Goal: Obtain resource: Download file/media

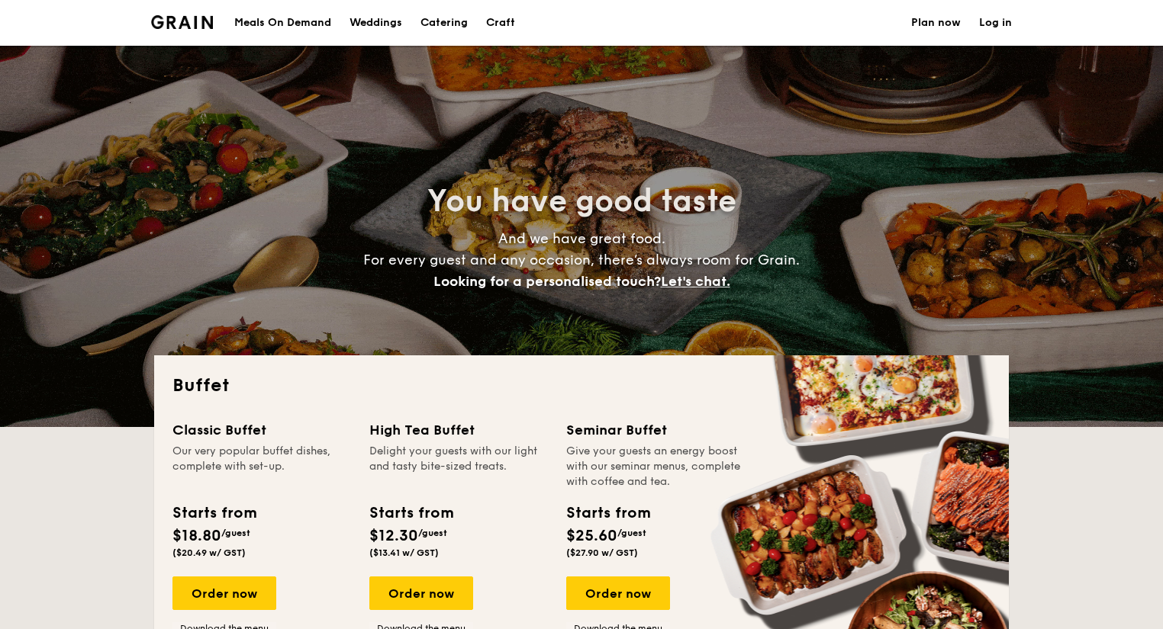
select select
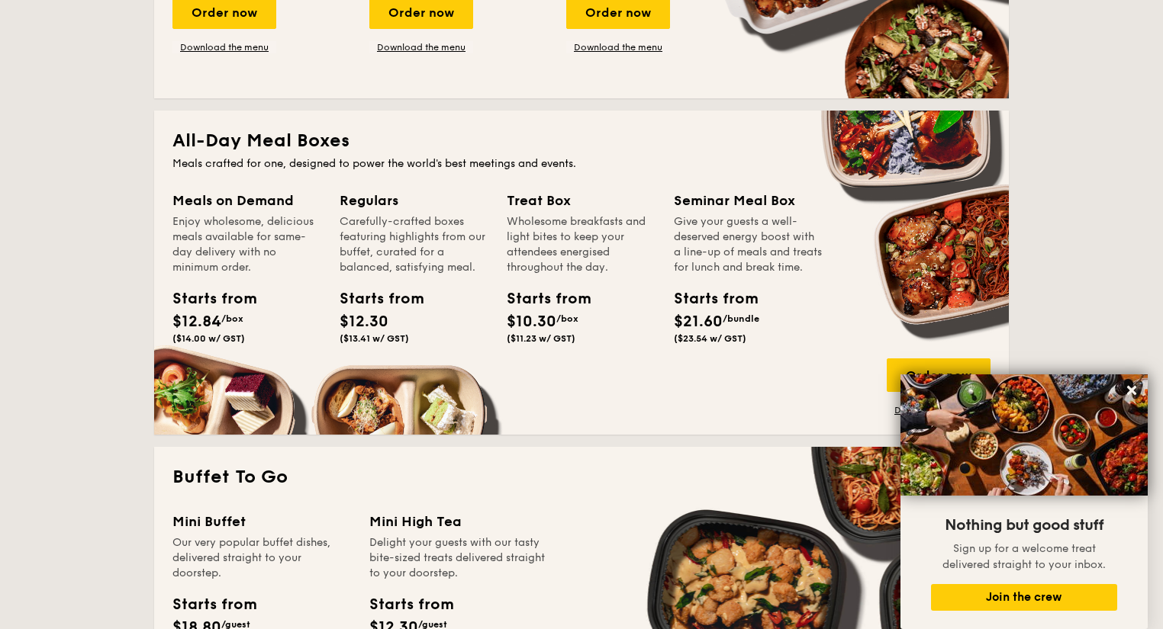
scroll to position [610, 0]
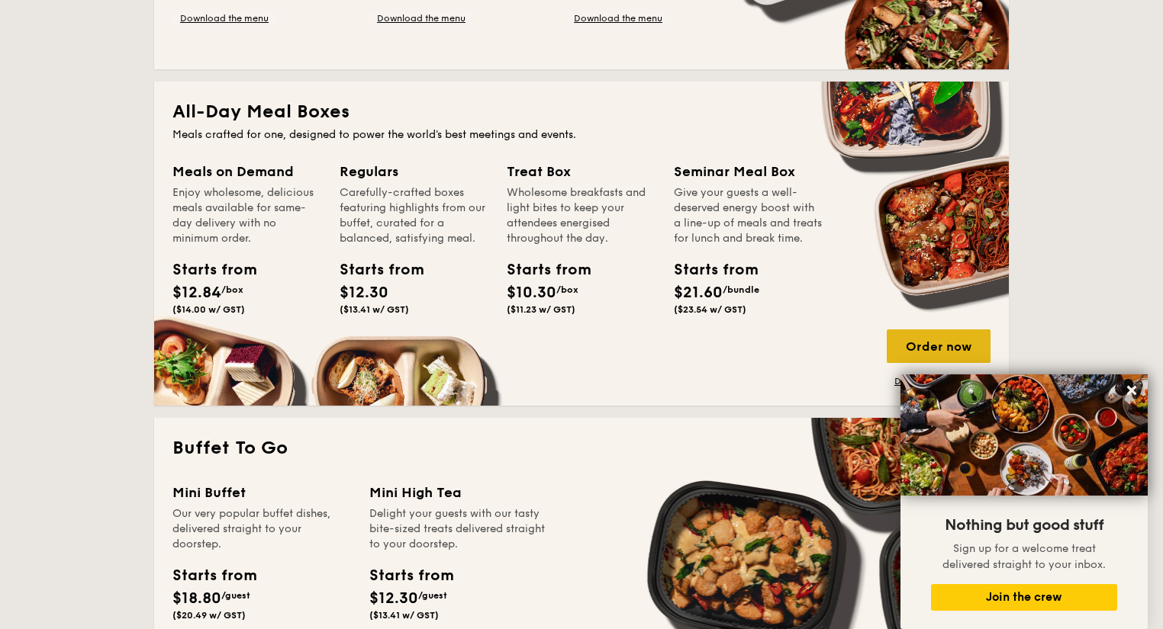
click at [941, 349] on div "Order now" at bounding box center [938, 347] width 104 height 34
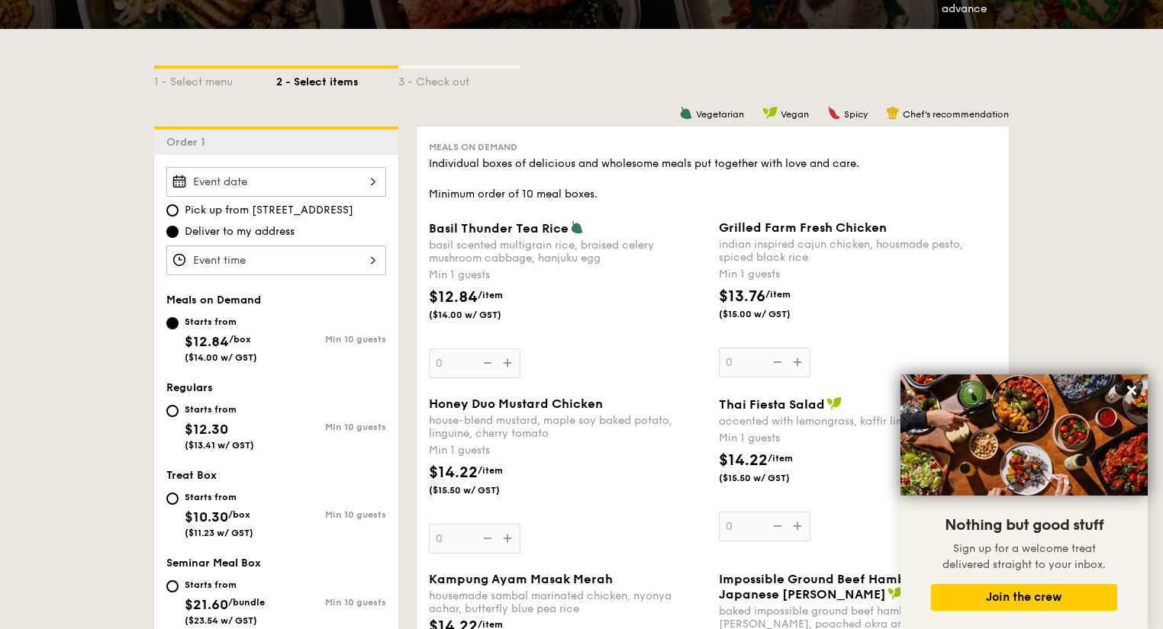
scroll to position [305, 0]
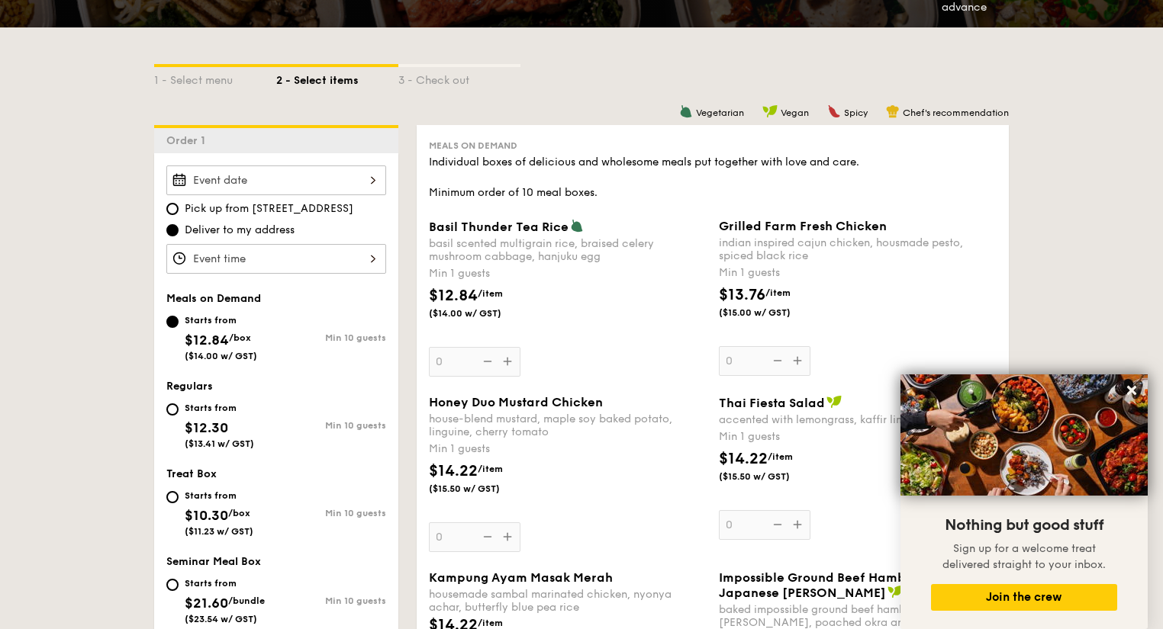
click at [714, 121] on div "1 - Select menu 2 - Select items 3 - Check out" at bounding box center [581, 76] width 854 height 98
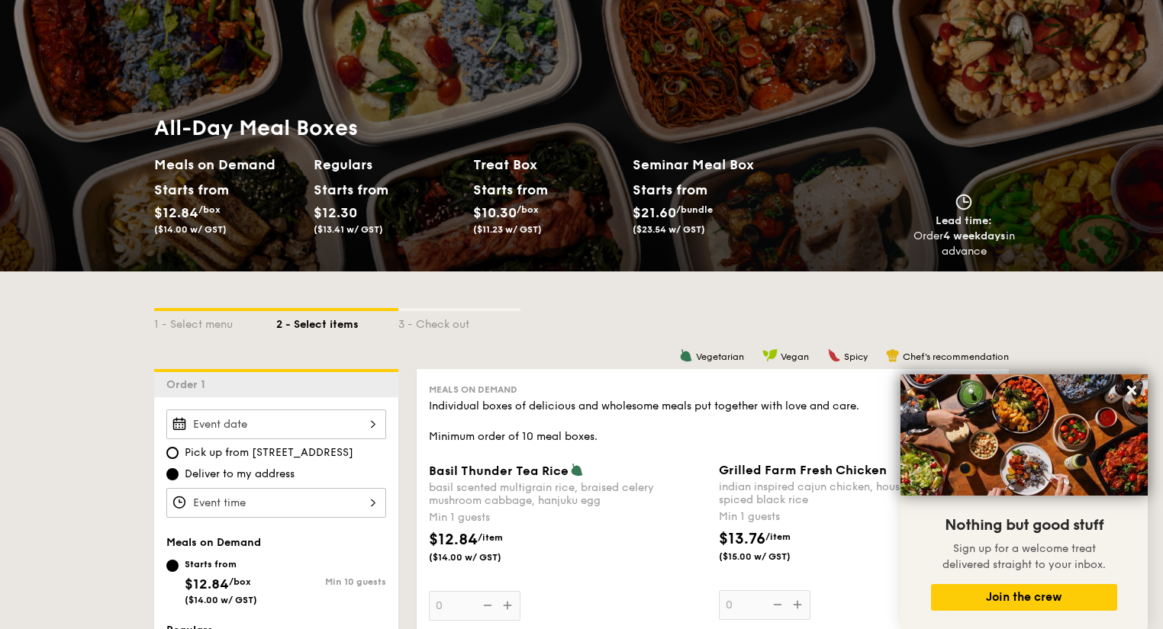
scroll to position [61, 0]
click at [183, 317] on div "1 - Select menu" at bounding box center [215, 321] width 122 height 21
select select
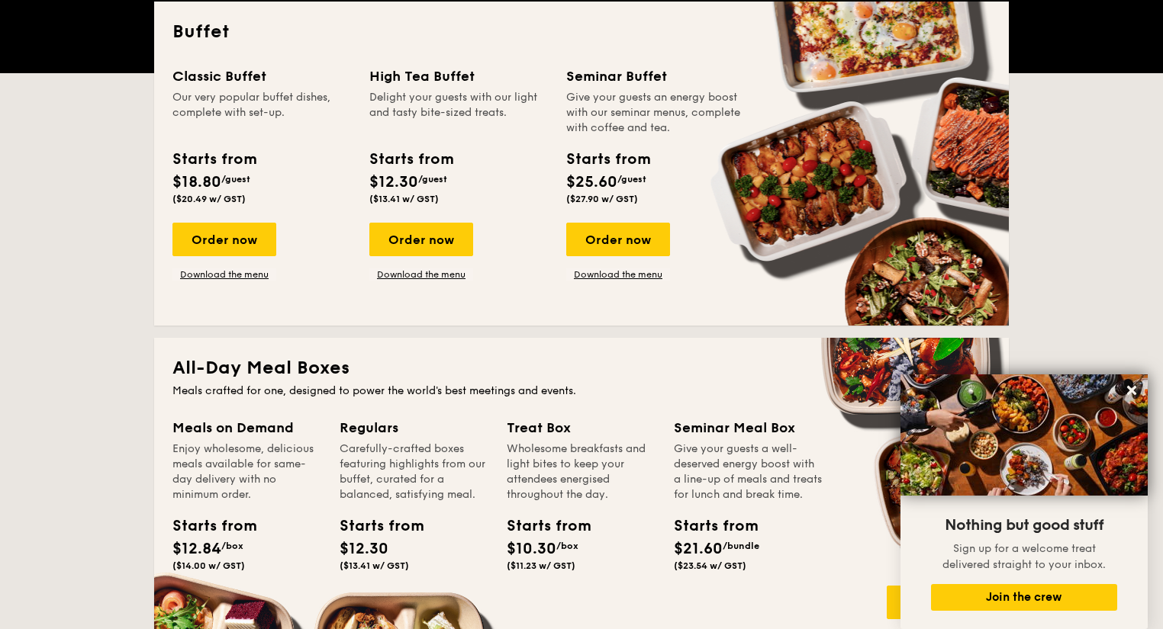
scroll to position [366, 0]
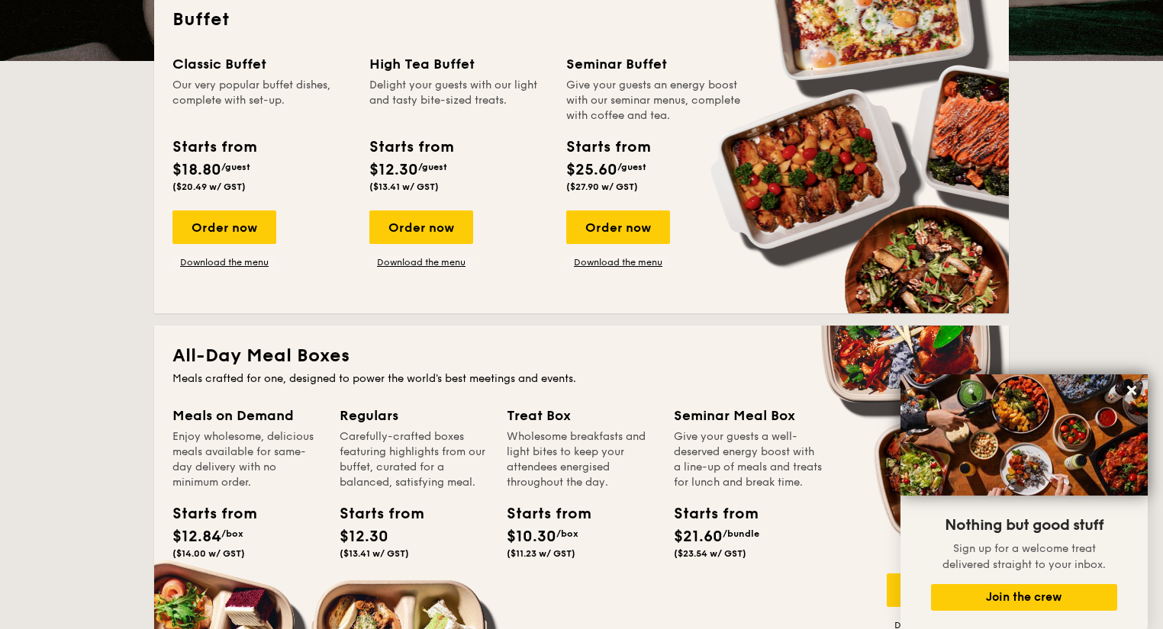
click at [452, 436] on div "Carefully-crafted boxes featuring highlights from our buffet, curated for a bal…" at bounding box center [413, 460] width 149 height 61
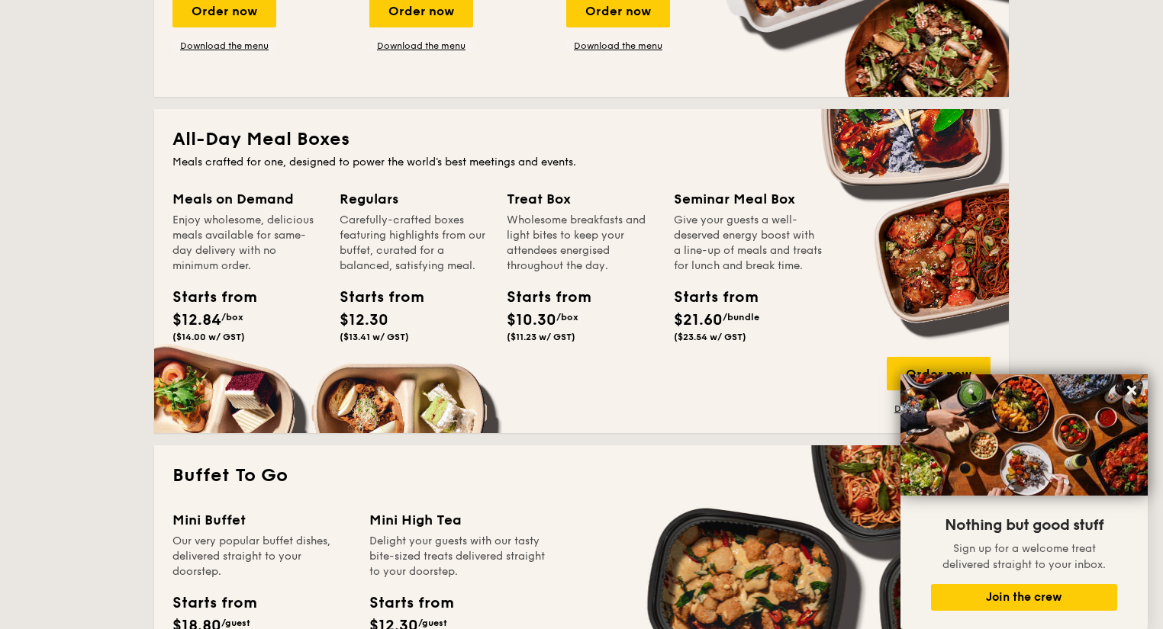
scroll to position [610, 0]
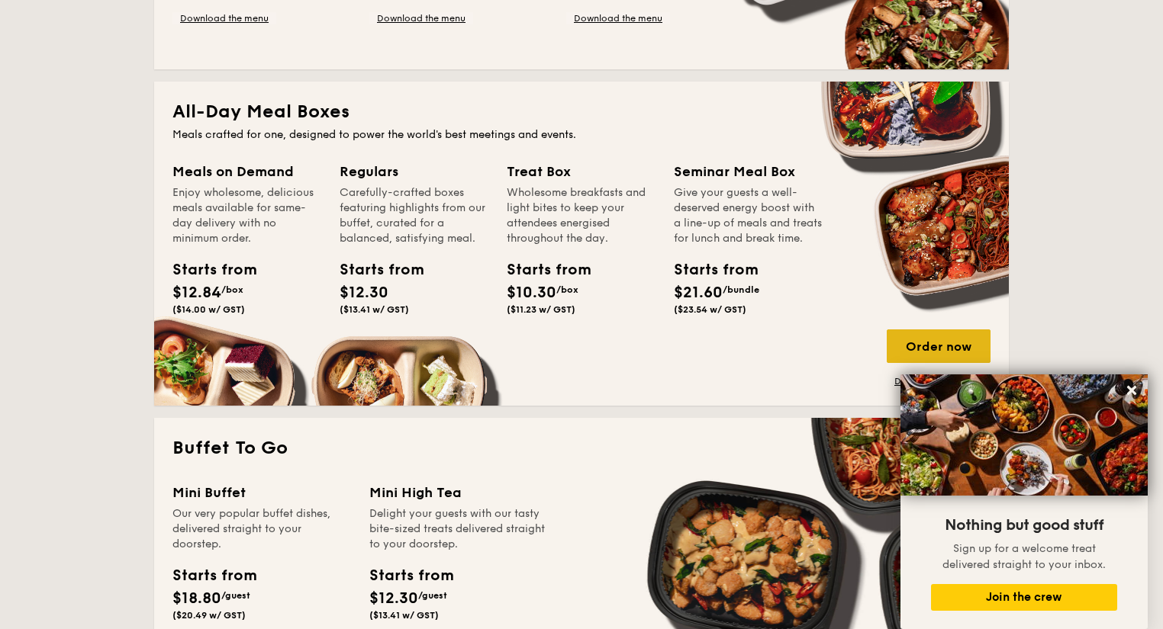
click at [927, 343] on div "Order now" at bounding box center [938, 347] width 104 height 34
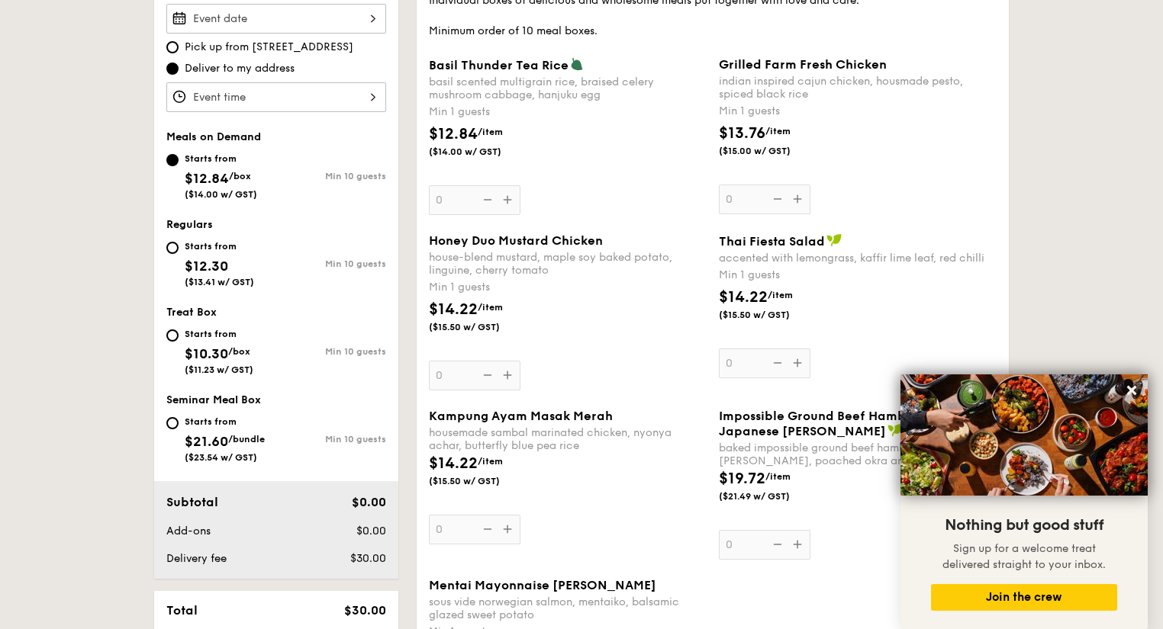
scroll to position [305, 0]
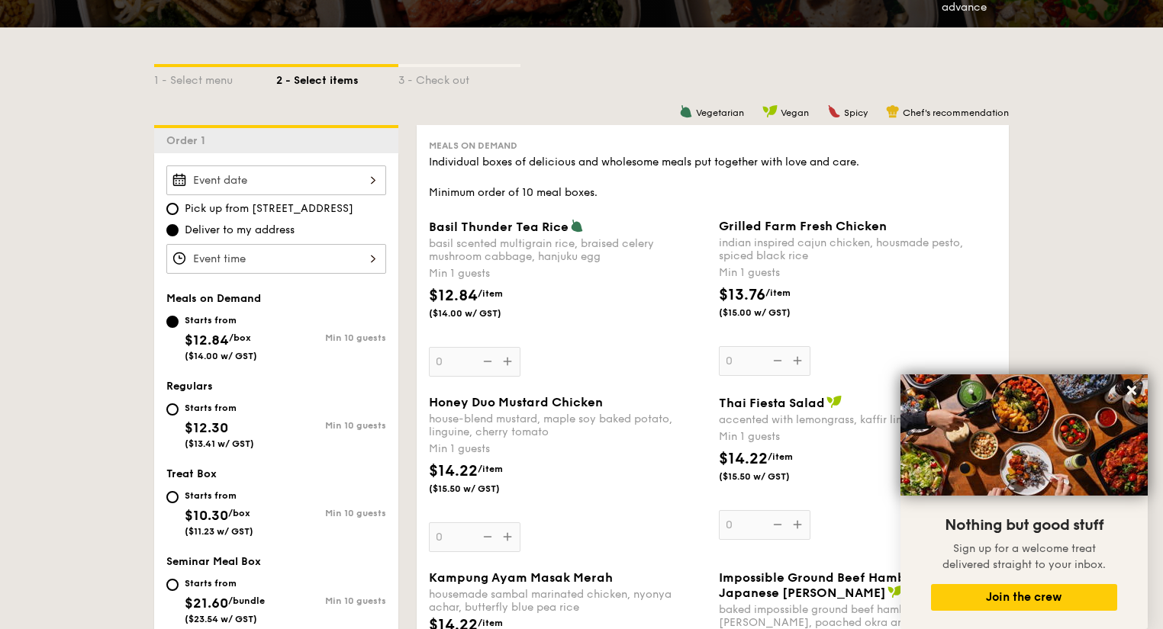
select select
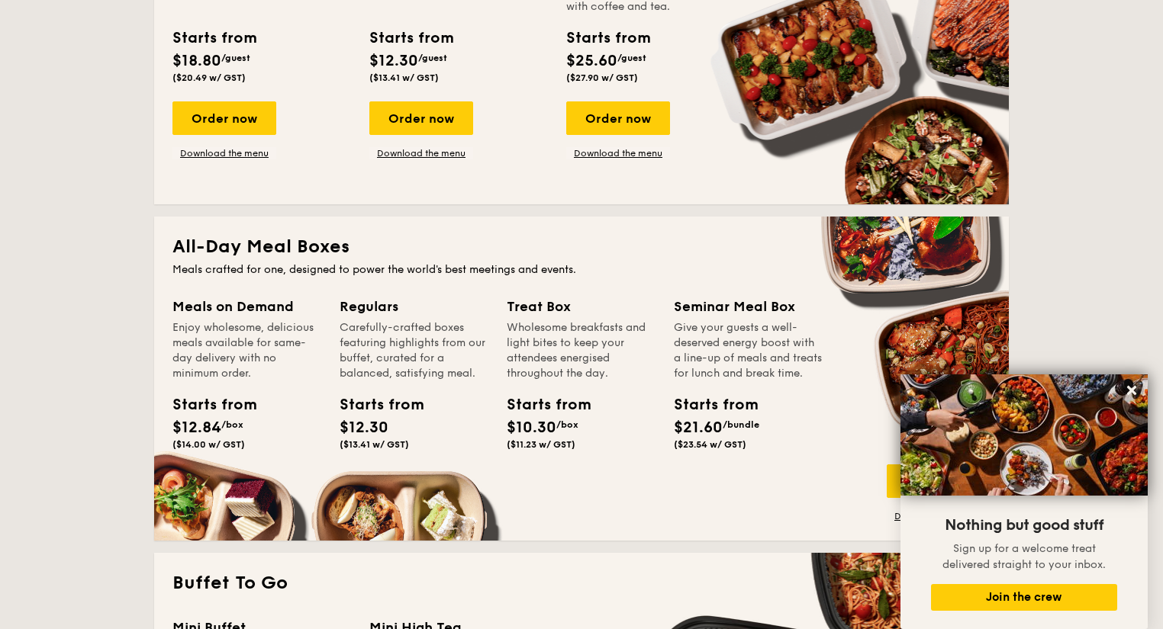
scroll to position [488, 0]
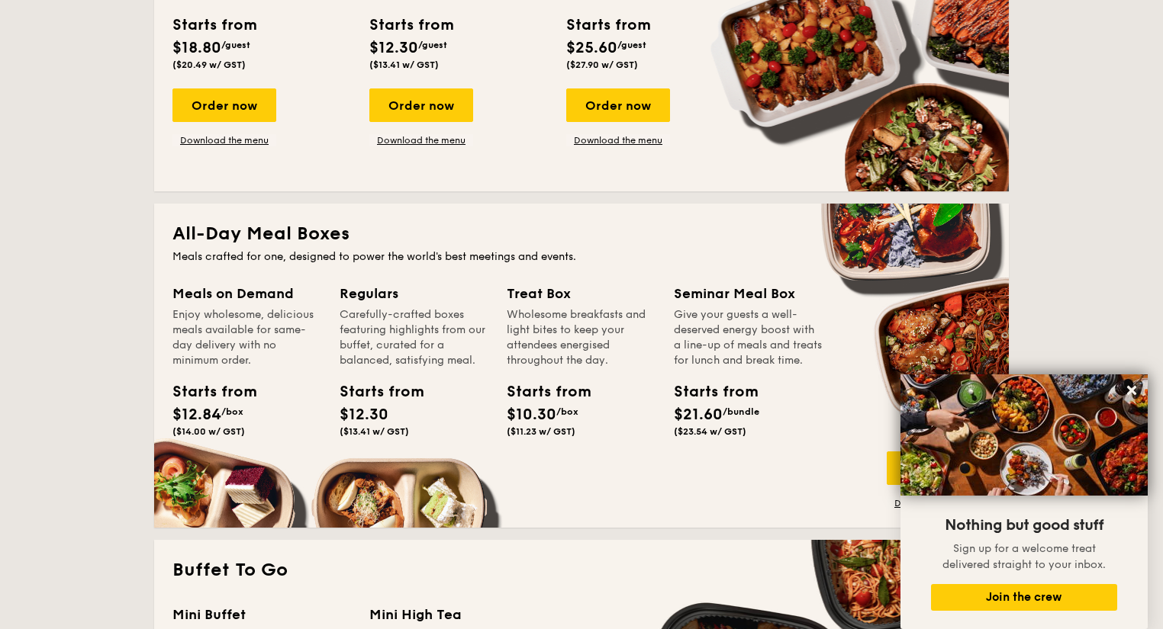
click at [361, 235] on h2 "All-Day Meal Boxes" at bounding box center [581, 234] width 818 height 24
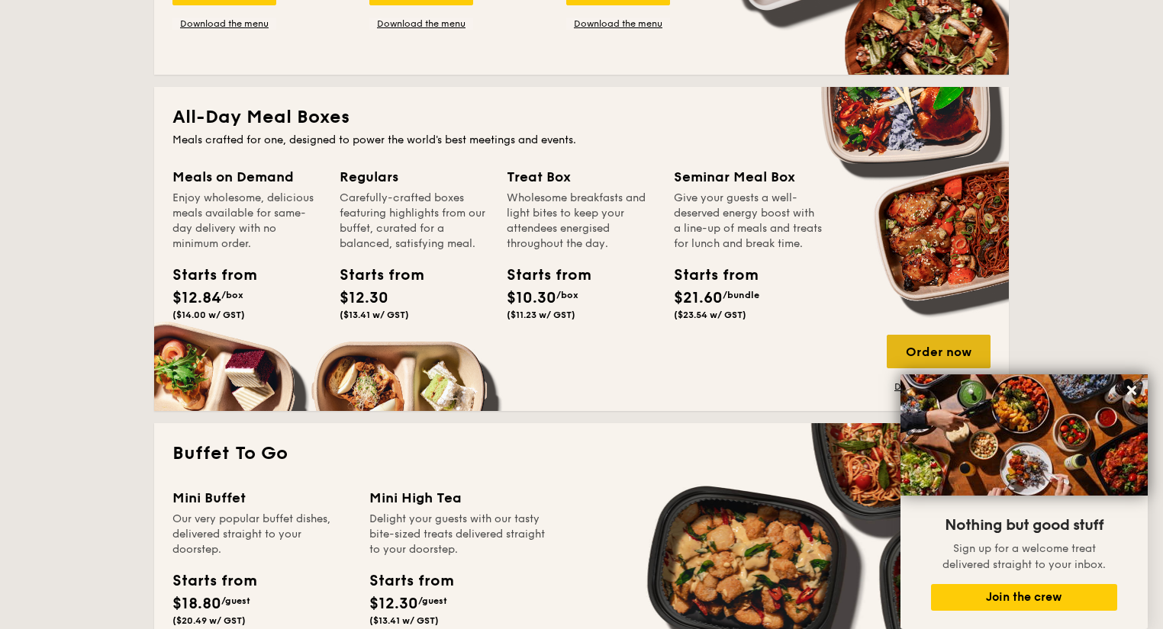
scroll to position [610, 0]
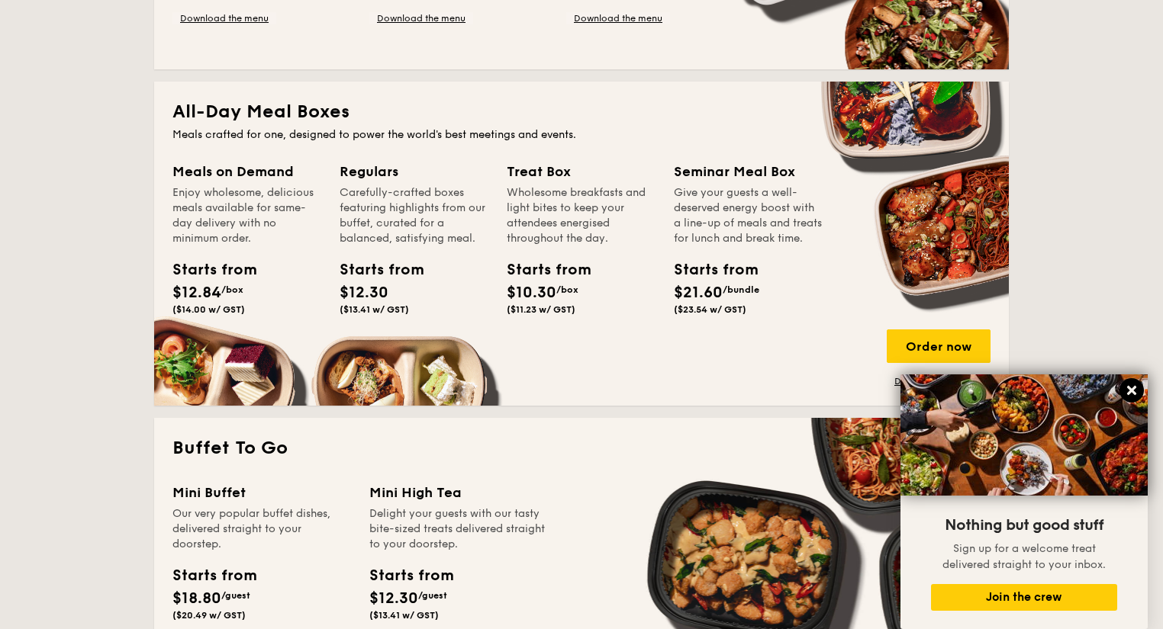
click at [1135, 391] on icon at bounding box center [1131, 391] width 14 height 14
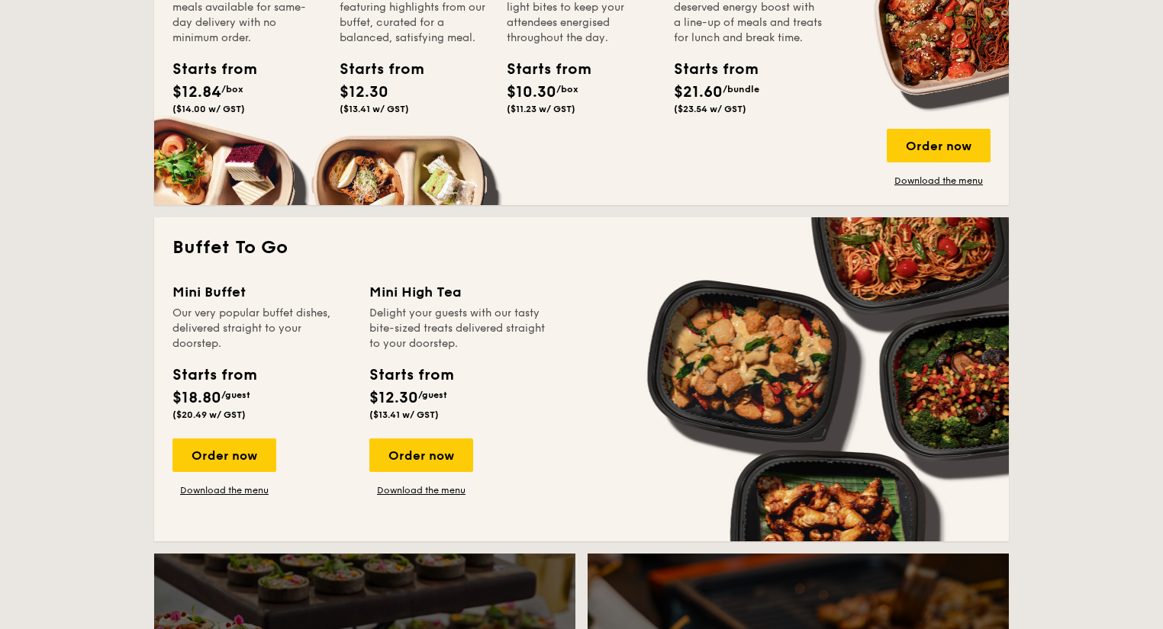
scroll to position [671, 0]
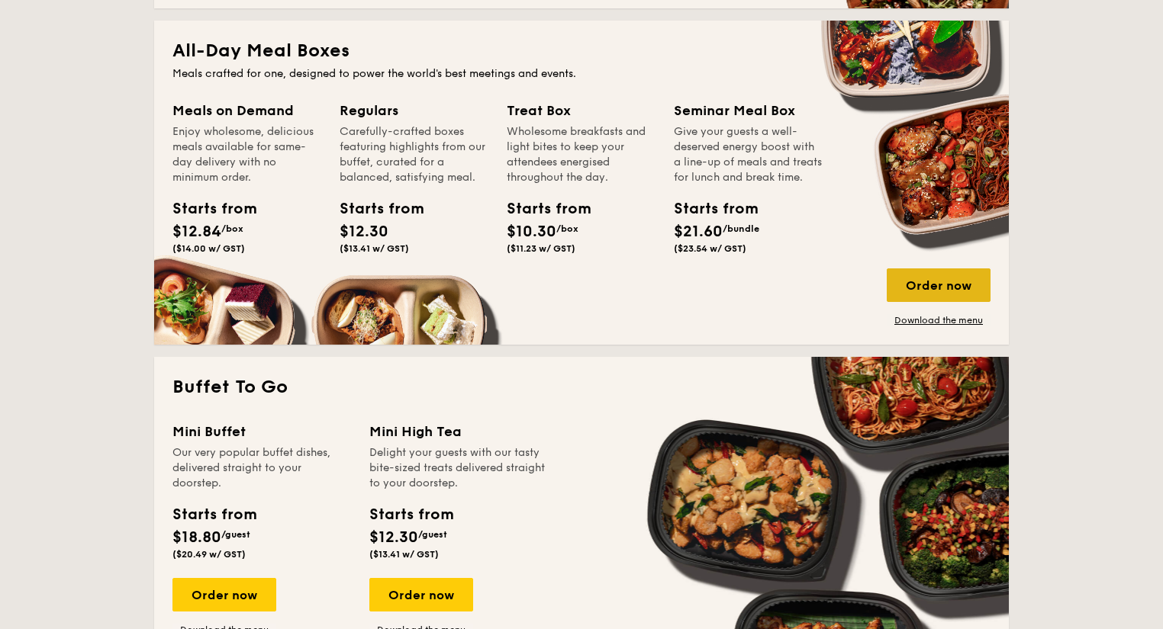
click at [949, 291] on div "Order now" at bounding box center [938, 286] width 104 height 34
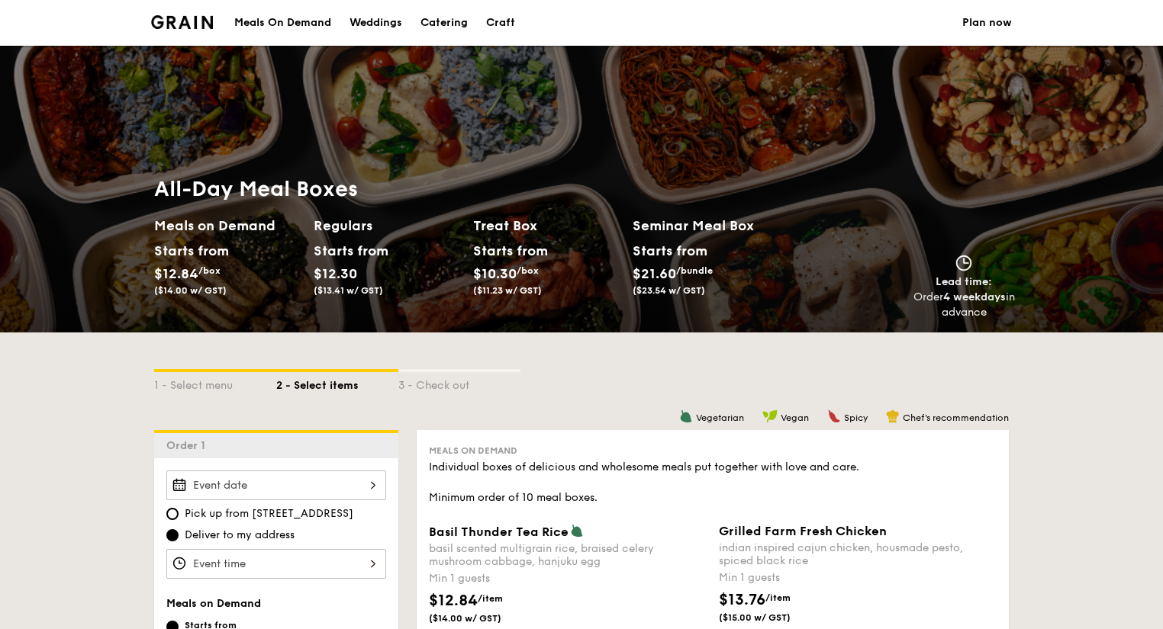
select select
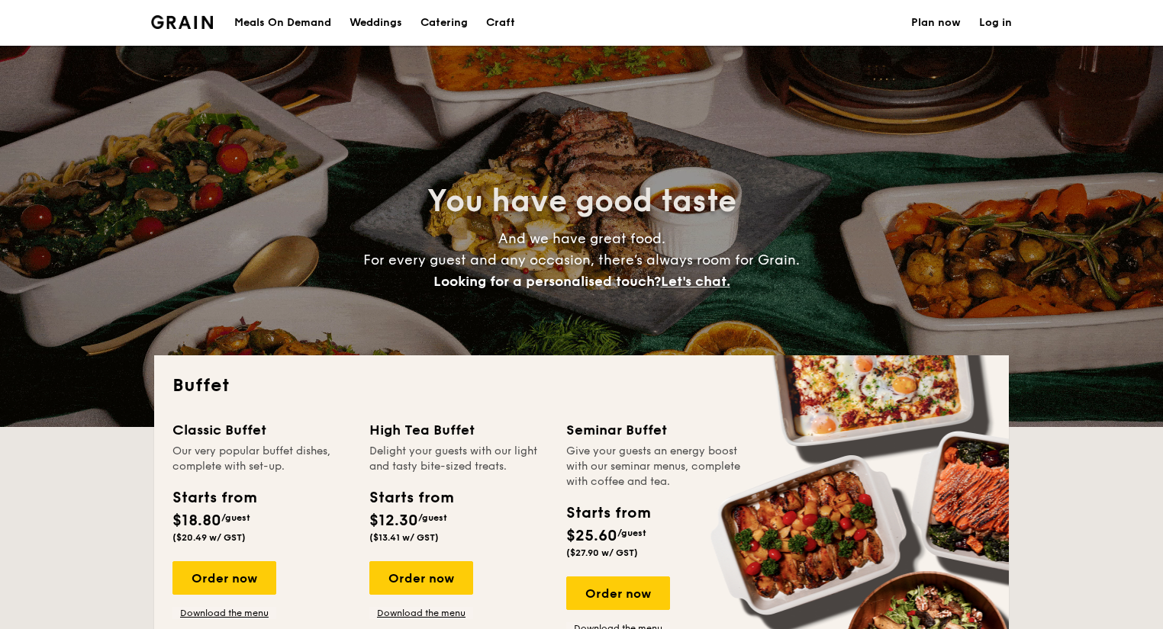
scroll to position [2002, 0]
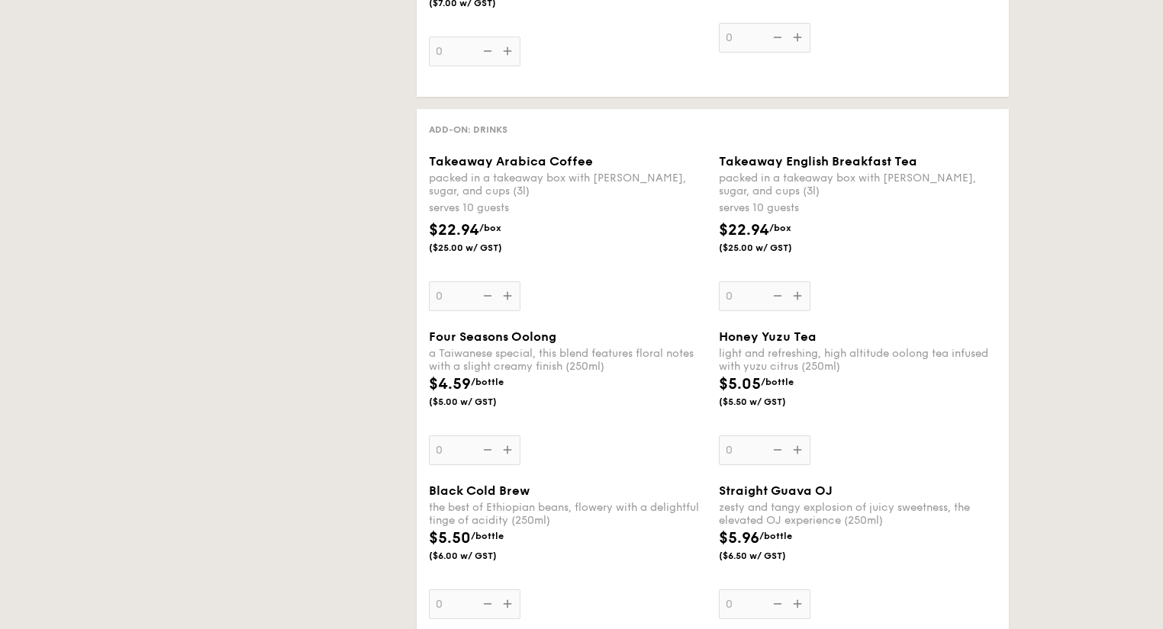
select select
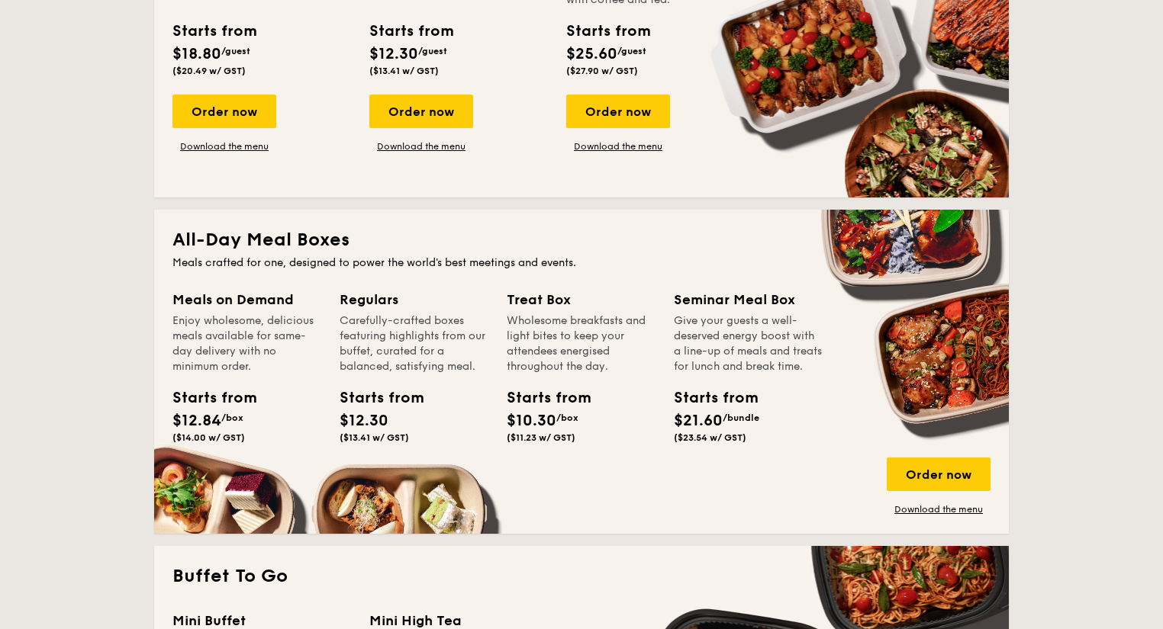
scroll to position [476, 0]
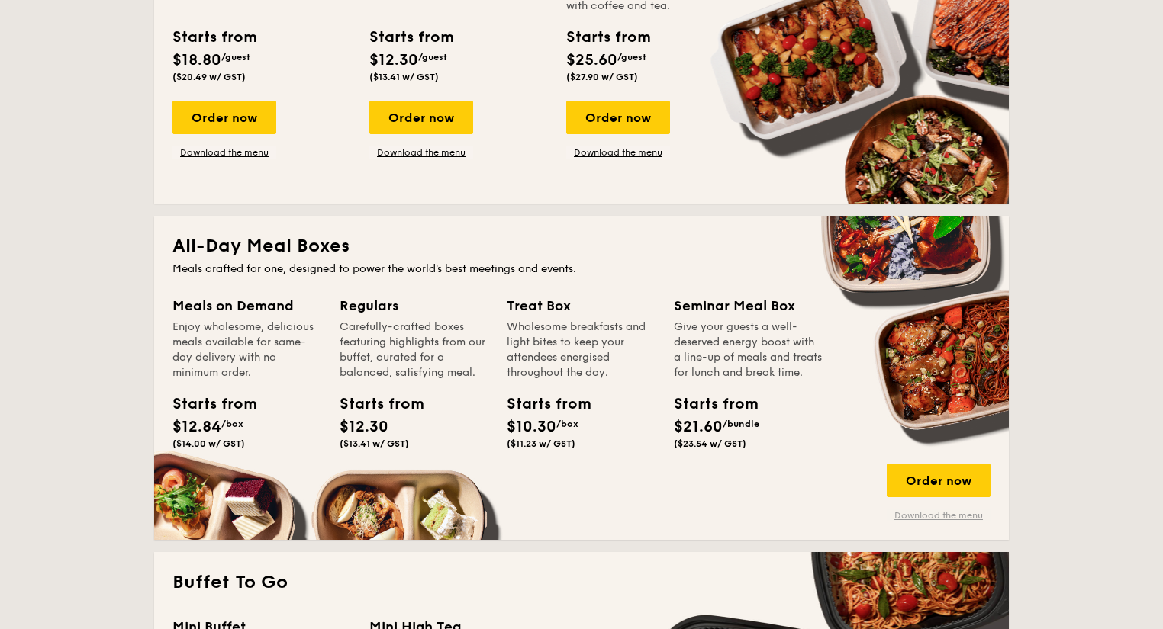
click at [935, 513] on link "Download the menu" at bounding box center [938, 516] width 104 height 12
